Goal: Contribute content: Contribute content

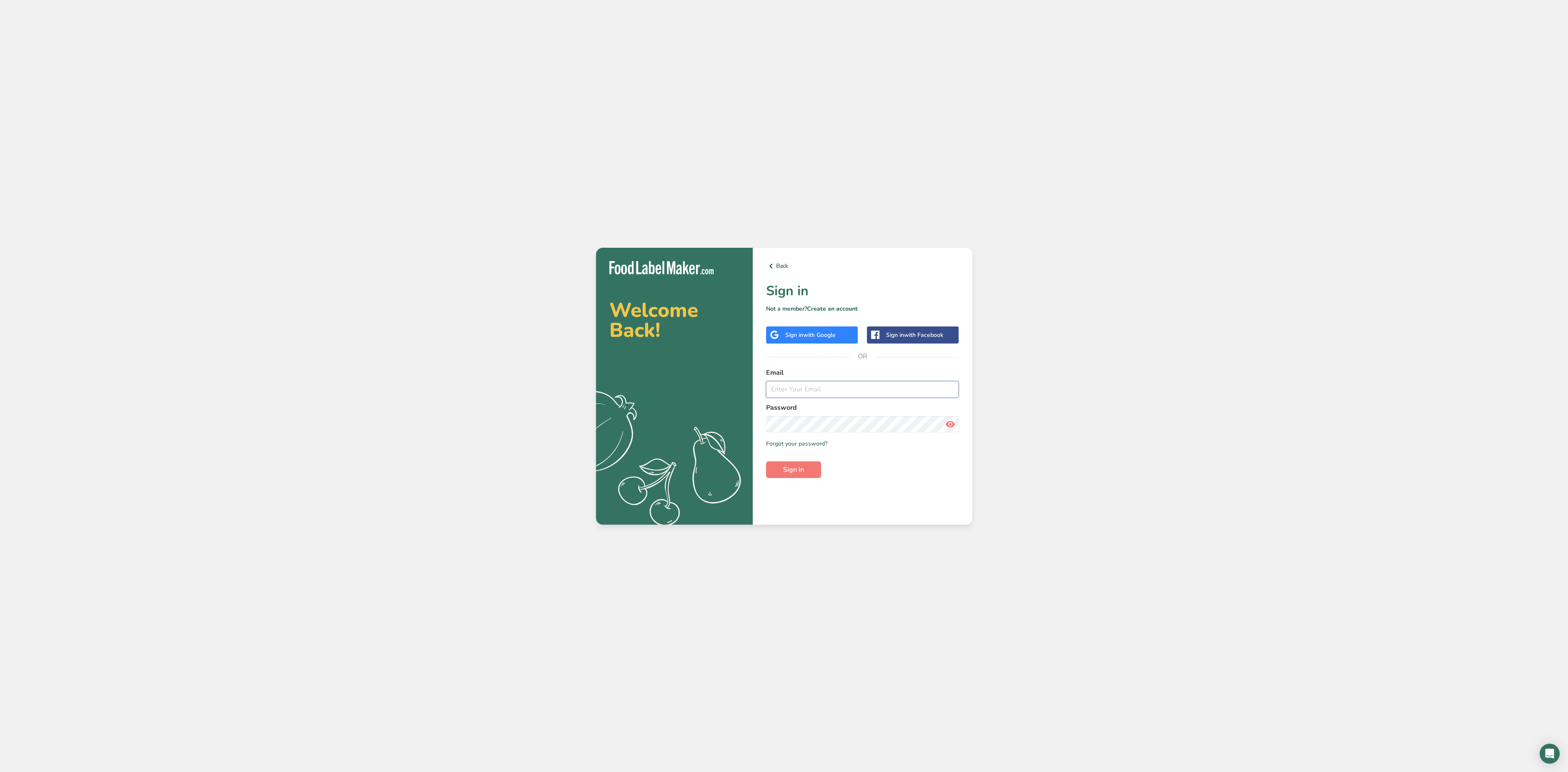
click at [858, 381] on input "email" at bounding box center [863, 389] width 193 height 17
type input "[EMAIL_ADDRESS][DOMAIN_NAME]"
click at [766, 462] on button "Sign in" at bounding box center [794, 470] width 55 height 17
click at [753, 433] on div "Back Sign in Not a member? Create an account Sign in with Google Sign in with F…" at bounding box center [863, 386] width 220 height 277
click at [786, 467] on span "Sign in" at bounding box center [793, 470] width 21 height 10
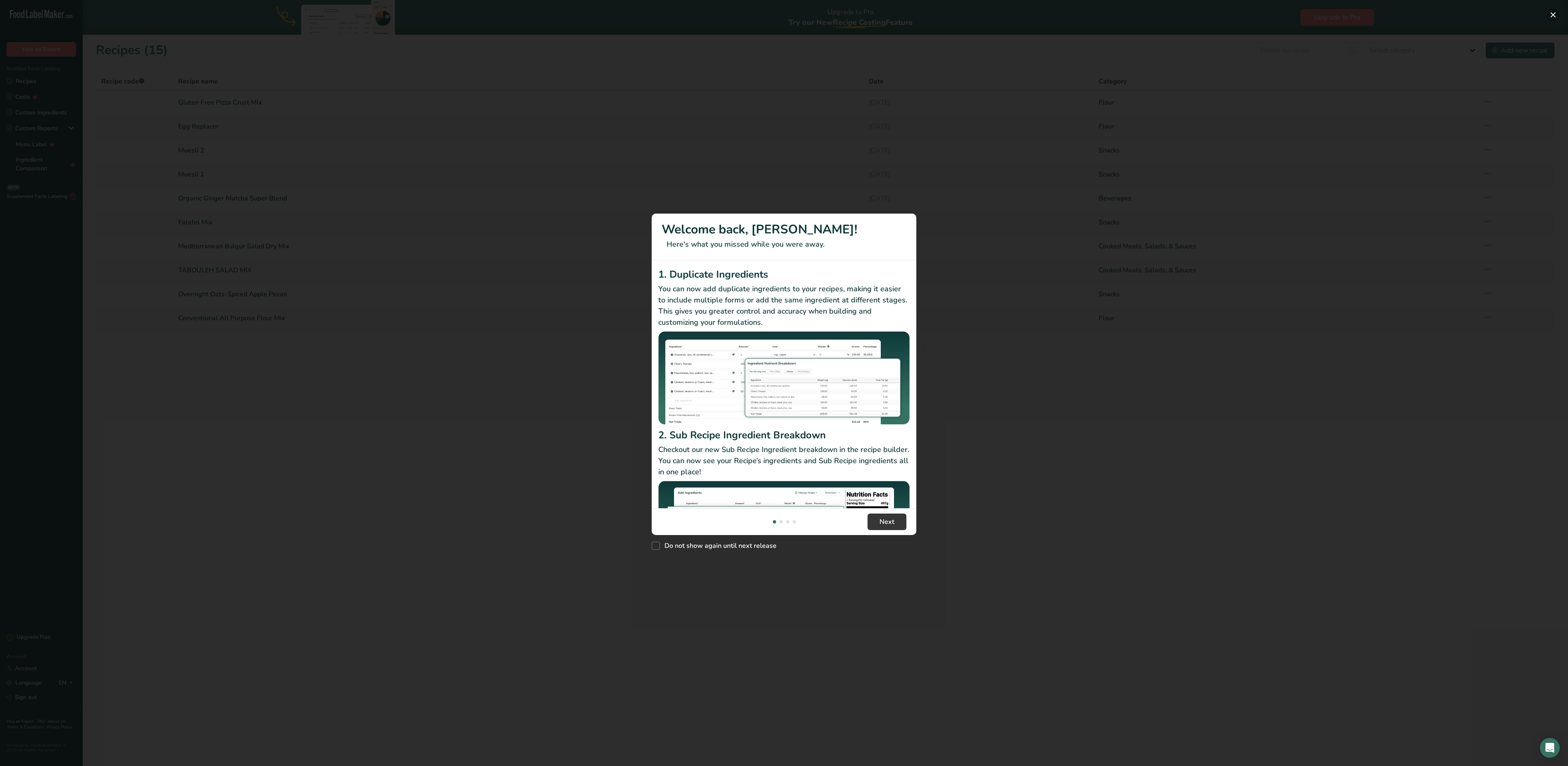
click at [1552, 12] on button "New Features" at bounding box center [1553, 15] width 13 height 13
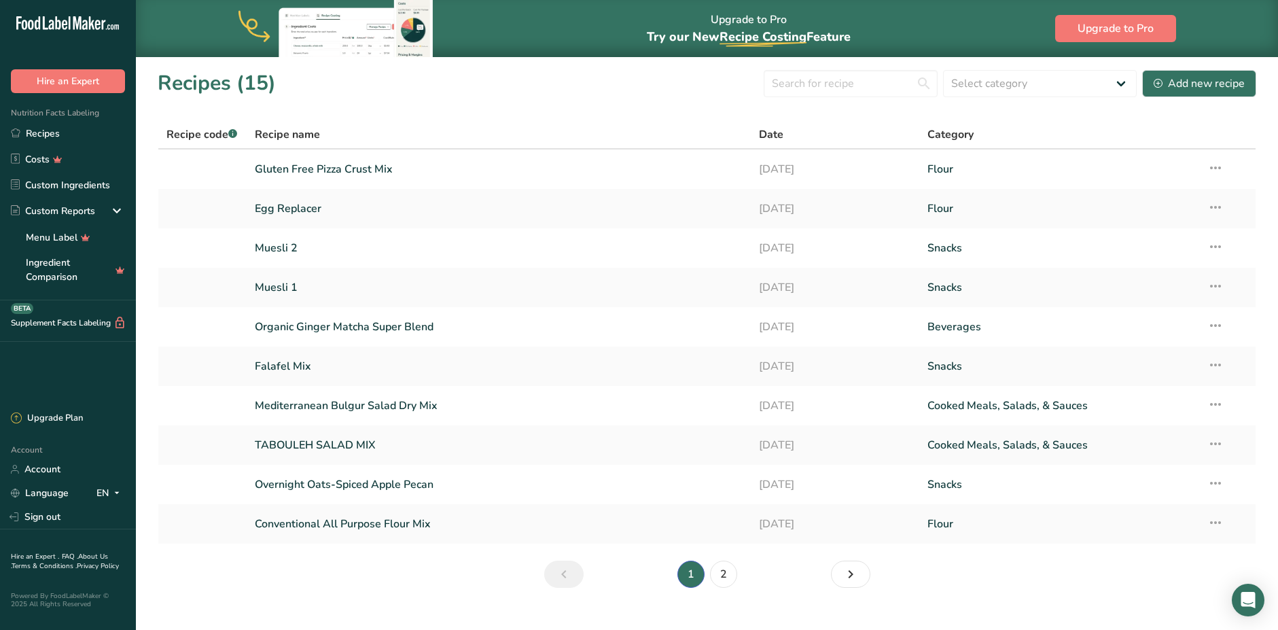
drag, startPoint x: 2558, startPoint y: 1, endPoint x: 1020, endPoint y: 558, distance: 1636.4
click at [1020, 558] on section "Recipes (15) Select category All Baked Goods Beverages Confectionery Cooked Mea…" at bounding box center [707, 333] width 1142 height 552
click at [51, 131] on link "Recipes" at bounding box center [68, 133] width 136 height 26
click at [1203, 77] on button "Add new recipe" at bounding box center [1199, 83] width 114 height 27
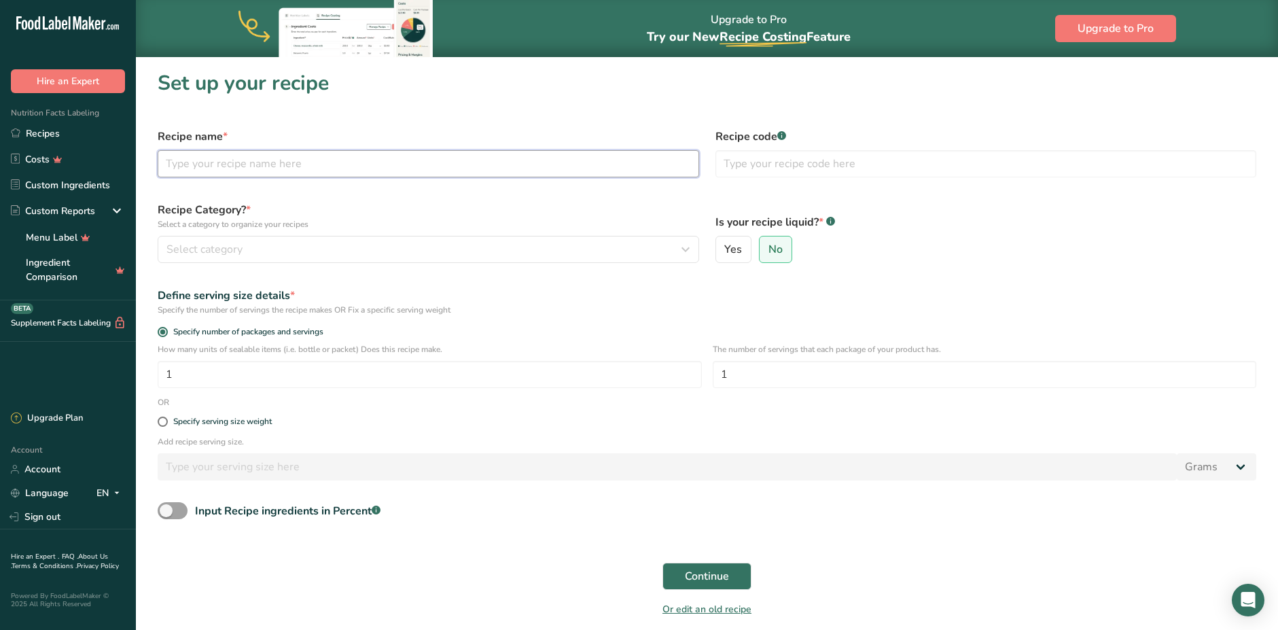
click at [244, 167] on input "text" at bounding box center [428, 163] width 541 height 27
type input "Nut -Free Snack Mix: Sunny Bananas"
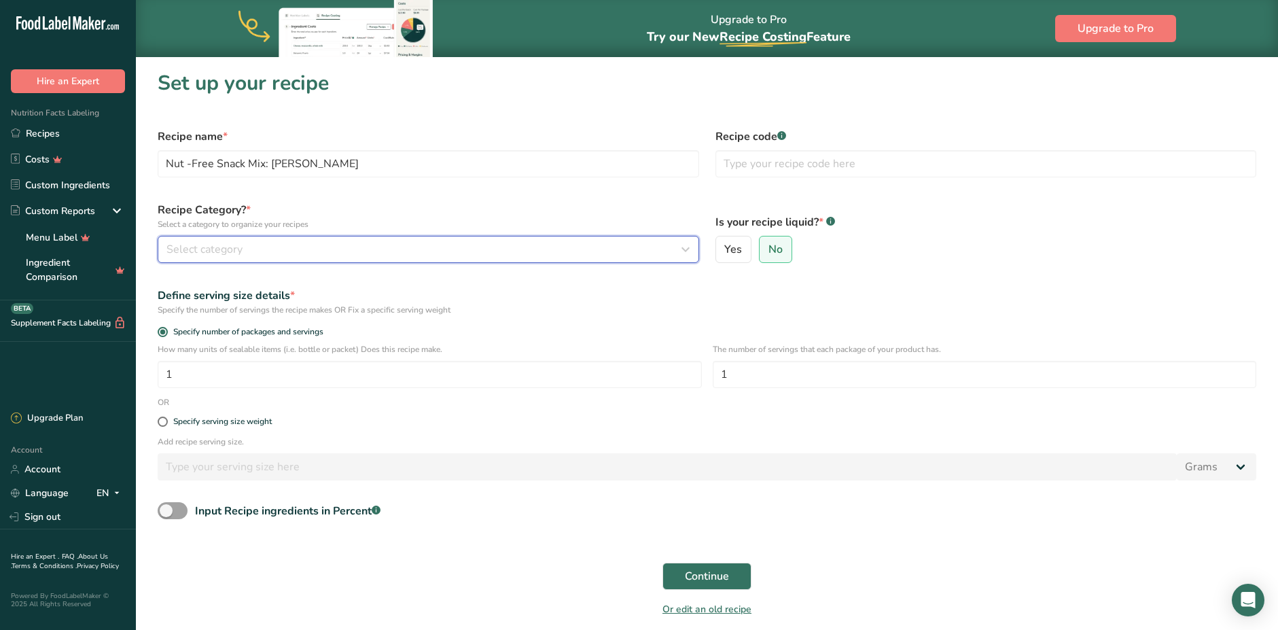
click at [329, 247] on div "Select category" at bounding box center [424, 249] width 516 height 16
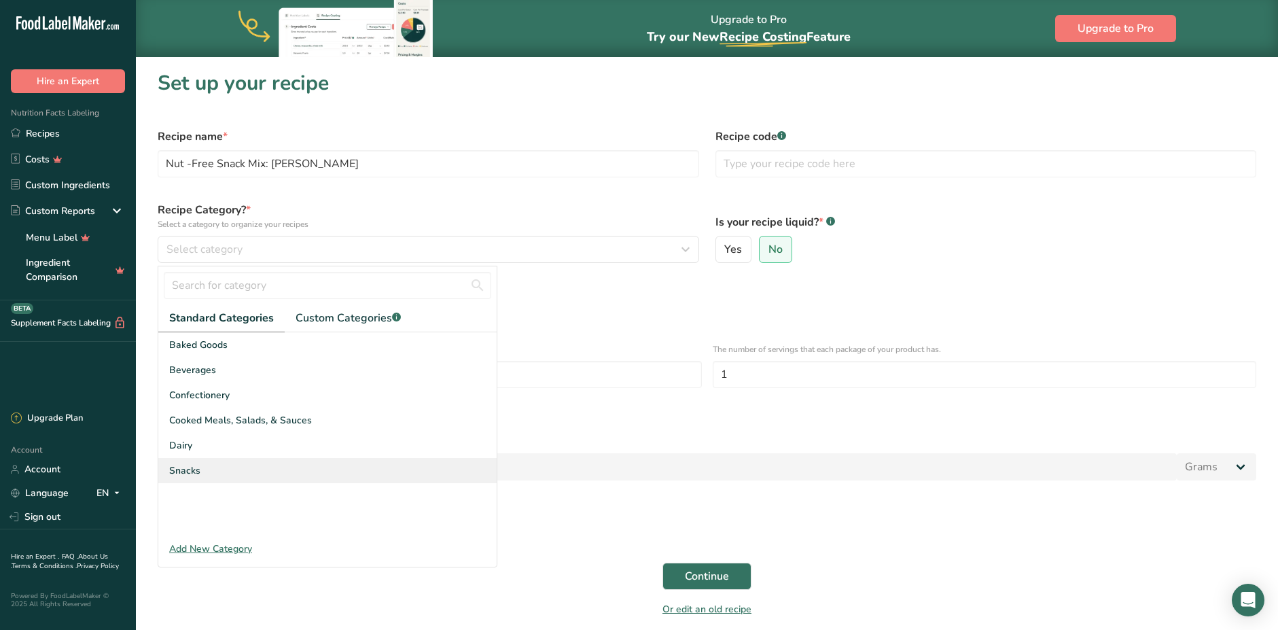
click at [200, 471] on div "Snacks" at bounding box center [327, 470] width 338 height 25
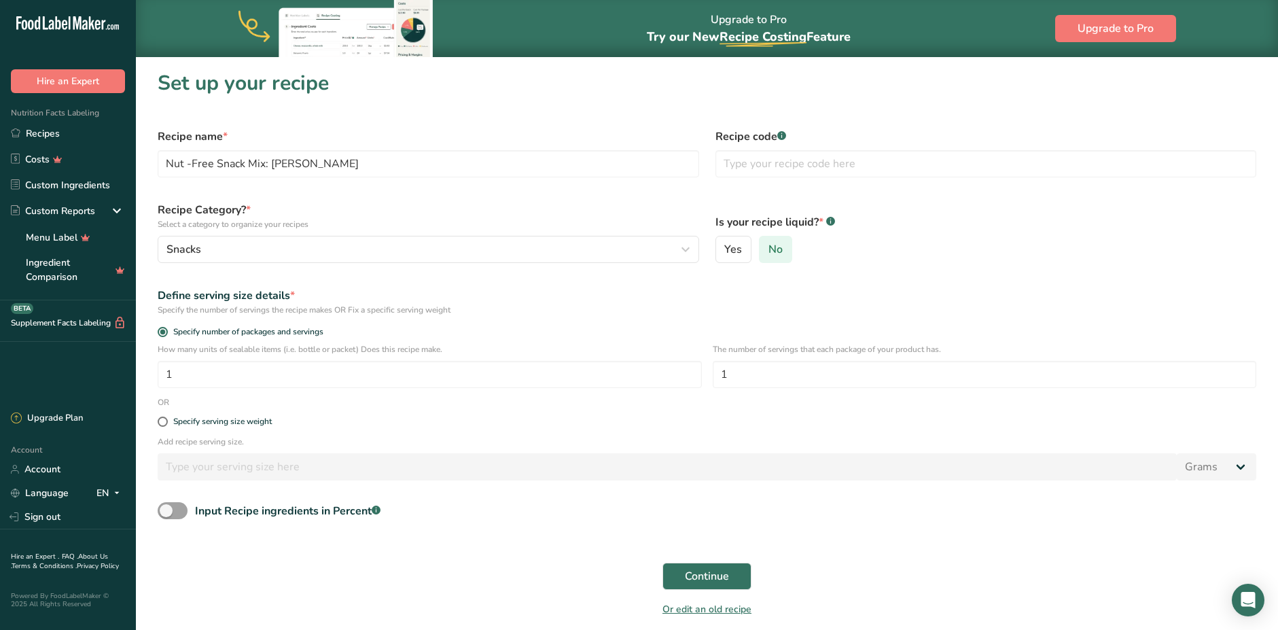
click at [769, 251] on span "No" at bounding box center [775, 250] width 14 height 14
click at [768, 251] on input "No" at bounding box center [763, 249] width 9 height 9
click at [238, 376] on input "1" at bounding box center [430, 374] width 544 height 27
drag, startPoint x: 742, startPoint y: 374, endPoint x: 722, endPoint y: 378, distance: 20.0
click at [722, 378] on input "1" at bounding box center [985, 374] width 544 height 27
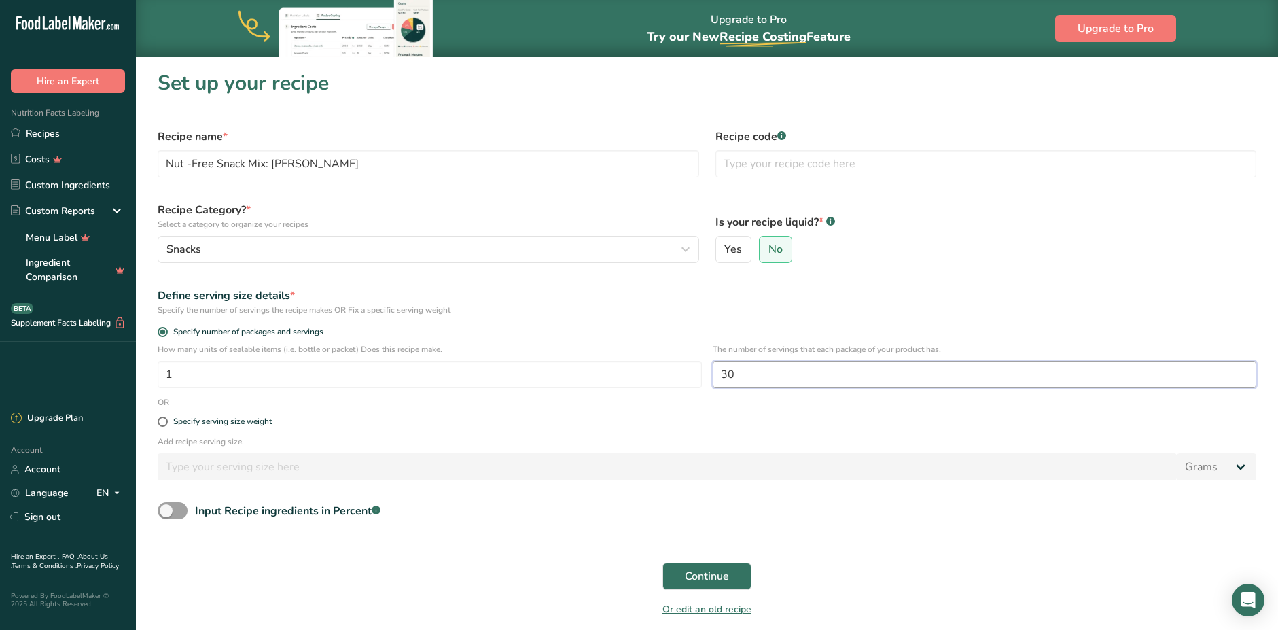
type input "3"
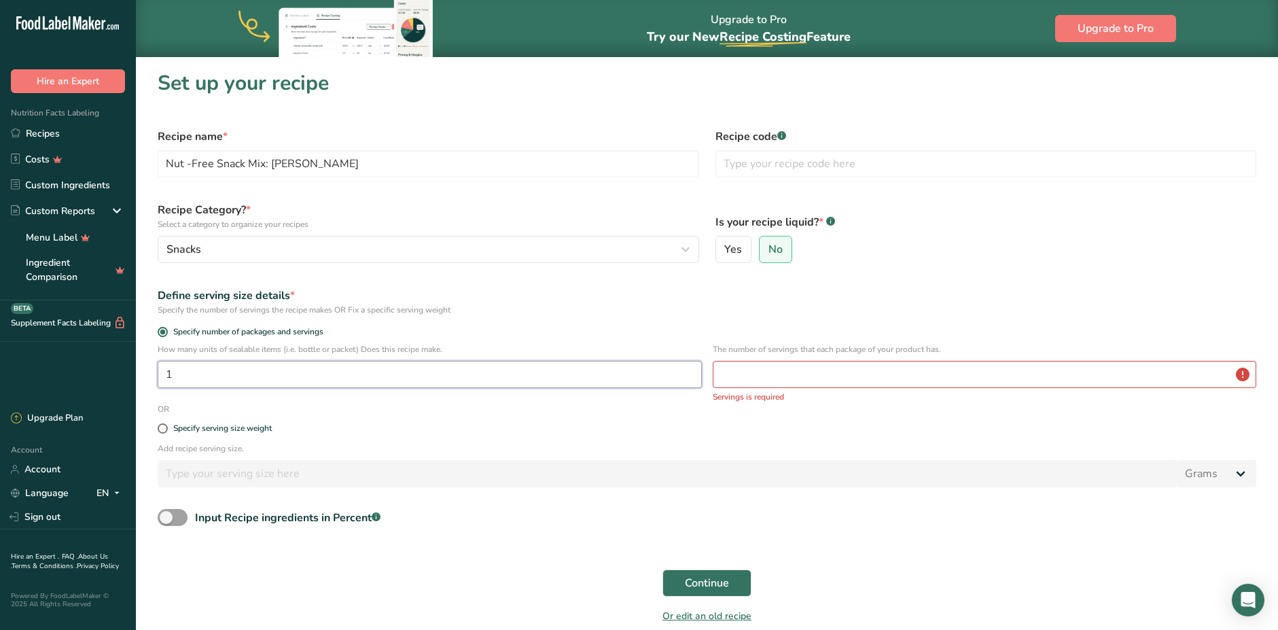
click at [298, 376] on input "1" at bounding box center [430, 374] width 544 height 27
click at [160, 427] on span at bounding box center [163, 428] width 10 height 10
click at [160, 427] on input "Specify serving size weight" at bounding box center [162, 428] width 9 height 9
radio input "true"
radio input "false"
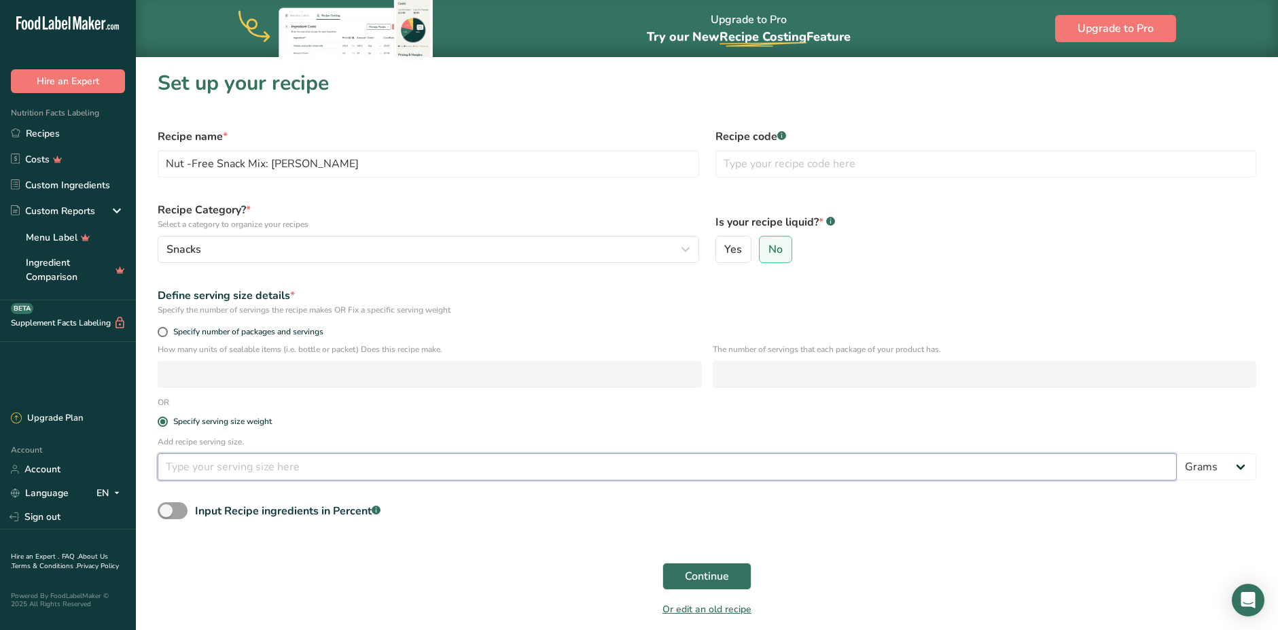
click at [235, 468] on input "number" at bounding box center [667, 466] width 1019 height 27
type input "30"
click at [682, 571] on button "Continue" at bounding box center [706, 575] width 89 height 27
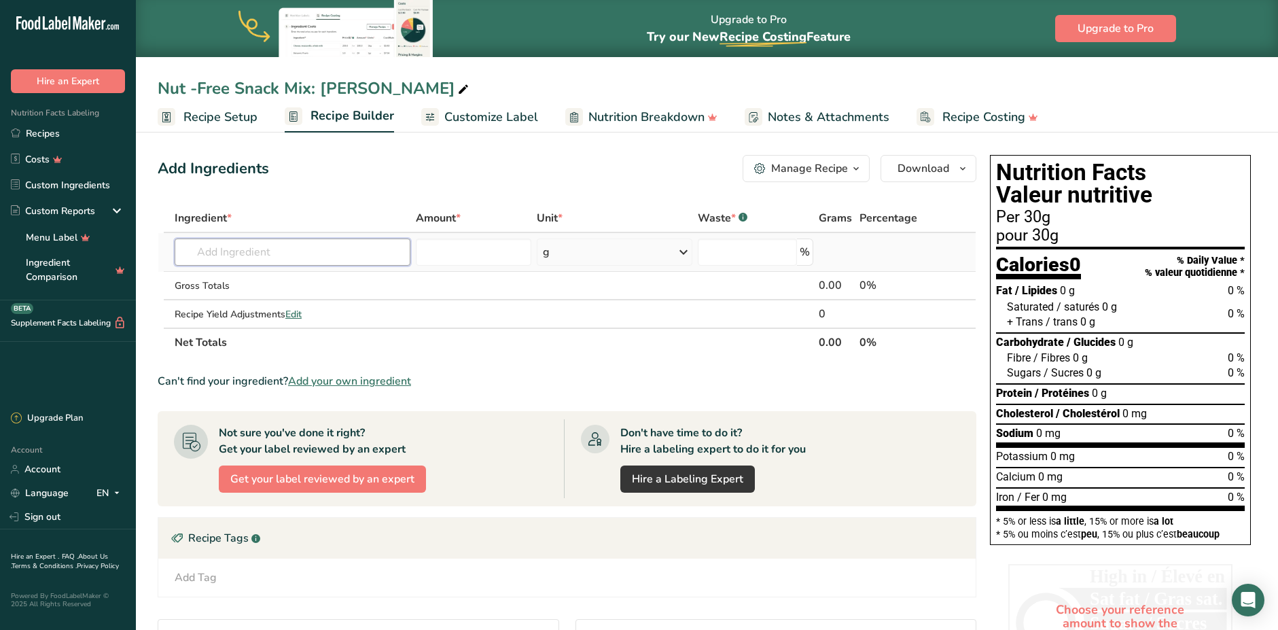
click at [240, 257] on input "text" at bounding box center [293, 251] width 236 height 27
type input "o"
type input "banana chips"
click at [289, 280] on p "19400 Snacks, banana chips" at bounding box center [252, 279] width 135 height 14
type input "Snacks, banana chips"
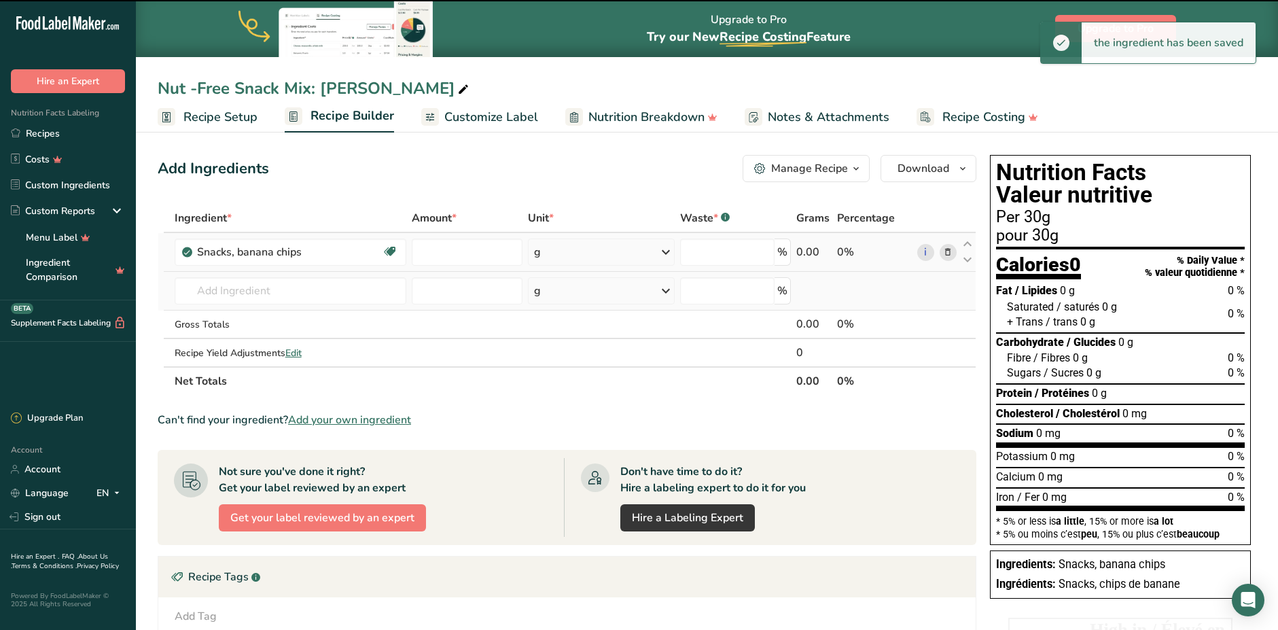
type input "0"
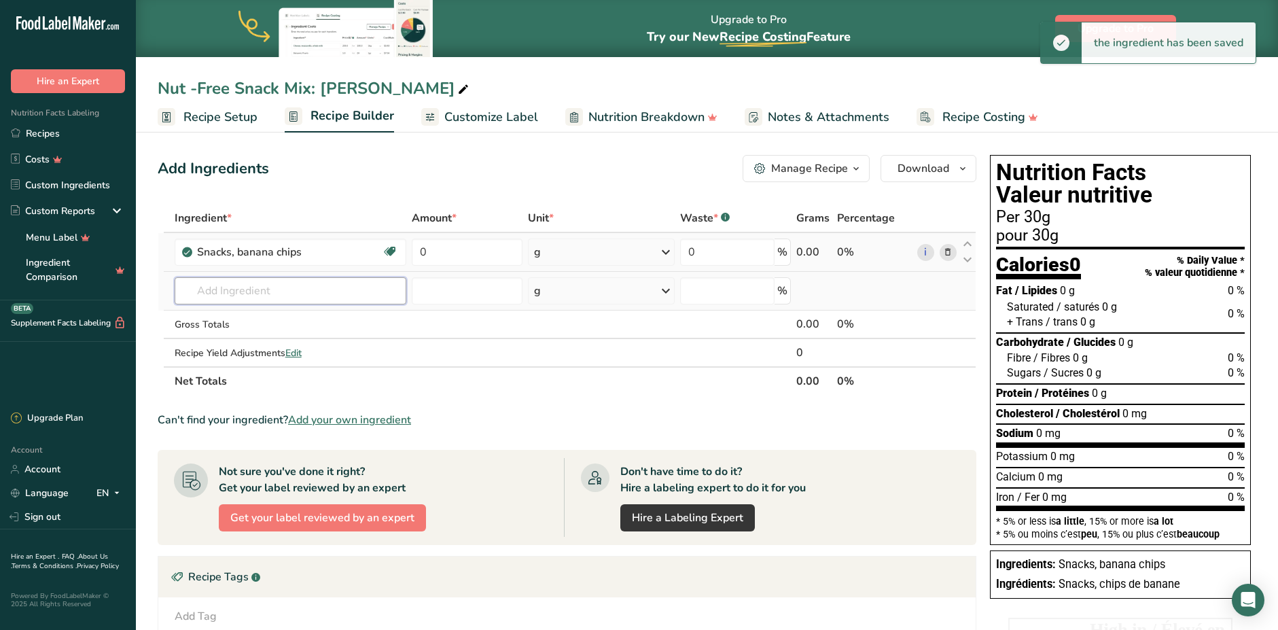
click at [291, 295] on input "text" at bounding box center [291, 290] width 232 height 27
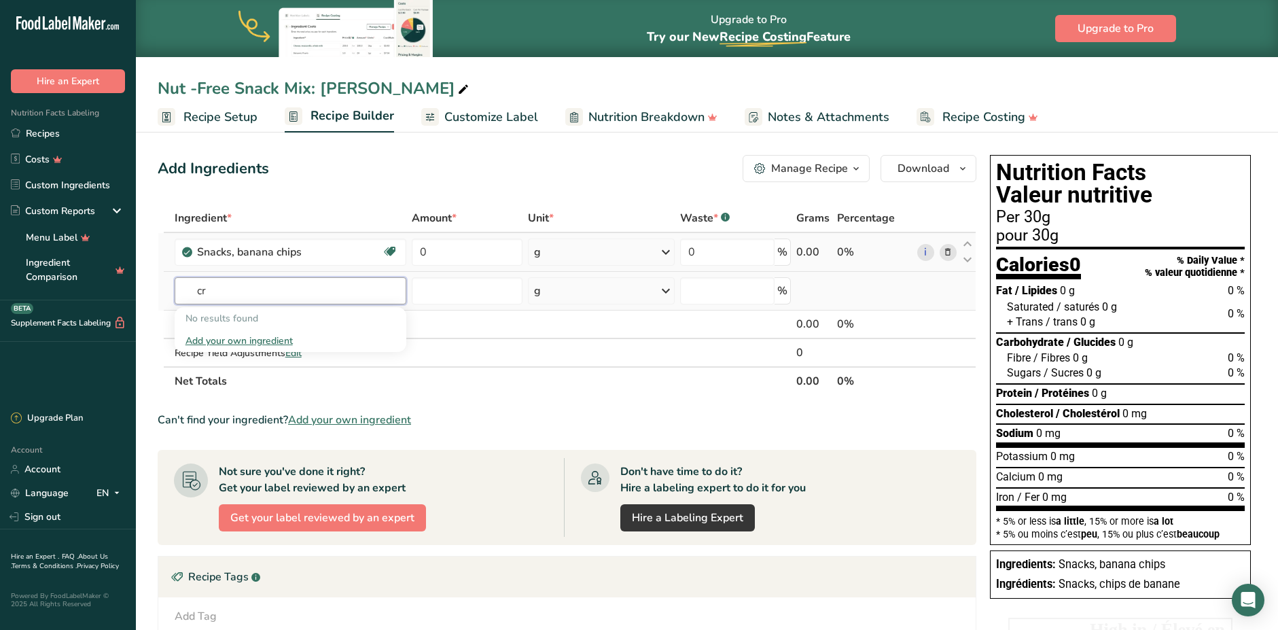
type input "c"
type input "A"
